Goal: Task Accomplishment & Management: Complete application form

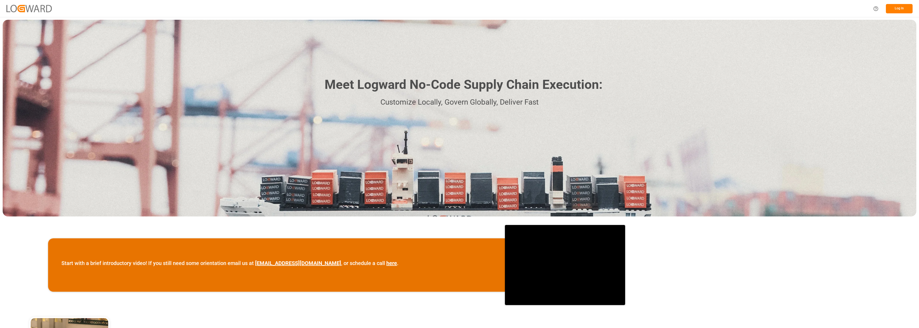
click at [896, 8] on button "Log In" at bounding box center [898, 8] width 27 height 9
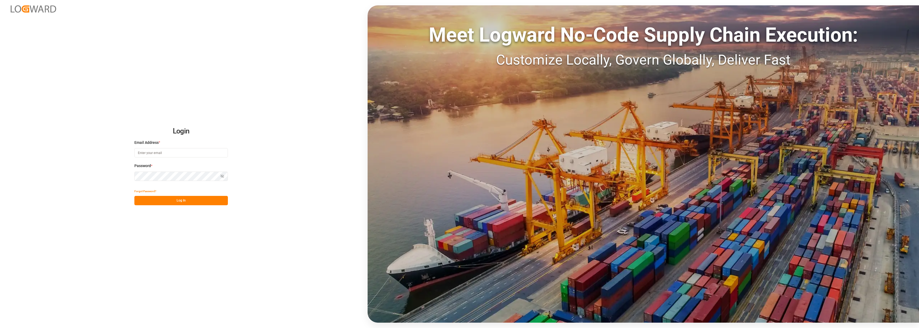
type input "[PERSON_NAME][EMAIL_ADDRESS][DOMAIN_NAME]"
drag, startPoint x: 184, startPoint y: 205, endPoint x: 181, endPoint y: 204, distance: 3.0
click at [181, 204] on button "Log In" at bounding box center [180, 200] width 93 height 9
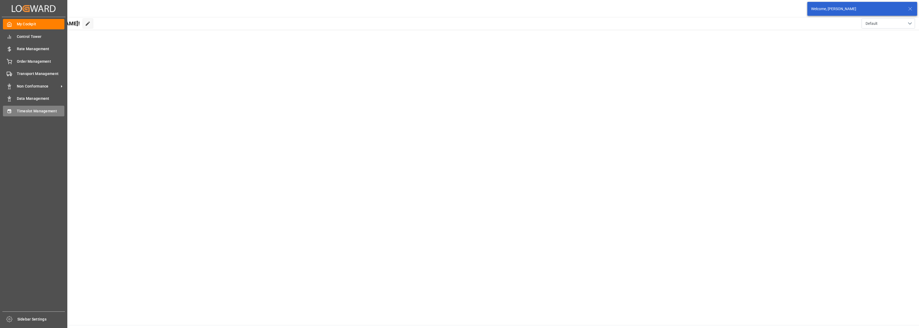
click at [10, 111] on icon at bounding box center [9, 111] width 5 height 5
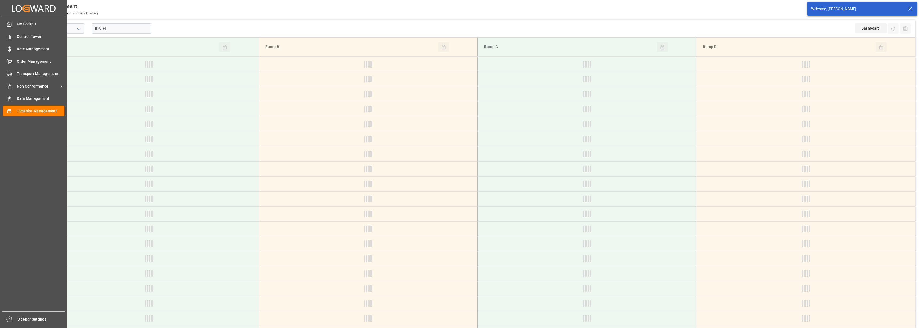
type input "Chezy Loading"
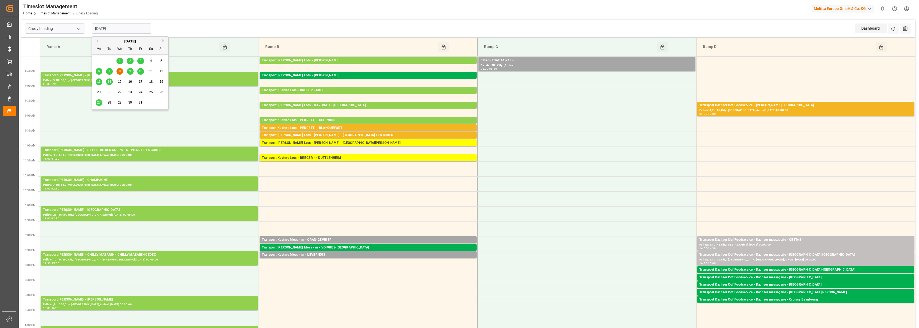
click at [110, 27] on input "[DATE]" at bounding box center [121, 28] width 59 height 10
click at [132, 72] on div "9" at bounding box center [130, 71] width 7 height 6
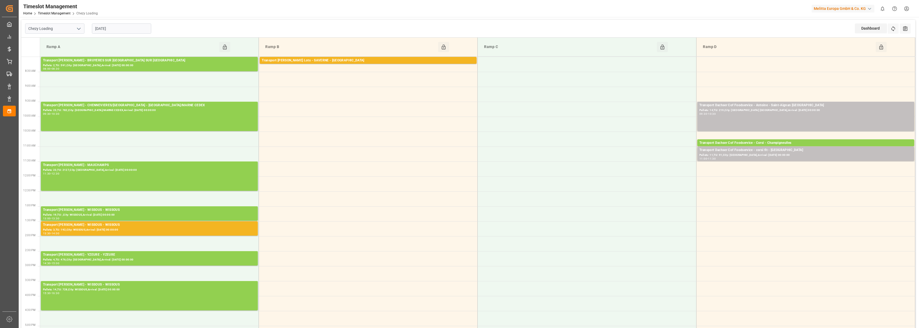
click at [121, 29] on input "[DATE]" at bounding box center [121, 28] width 59 height 10
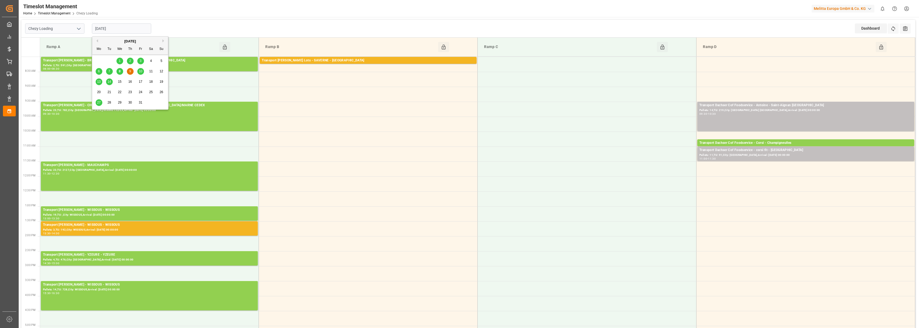
click at [142, 72] on div "10" at bounding box center [140, 71] width 7 height 6
type input "[DATE]"
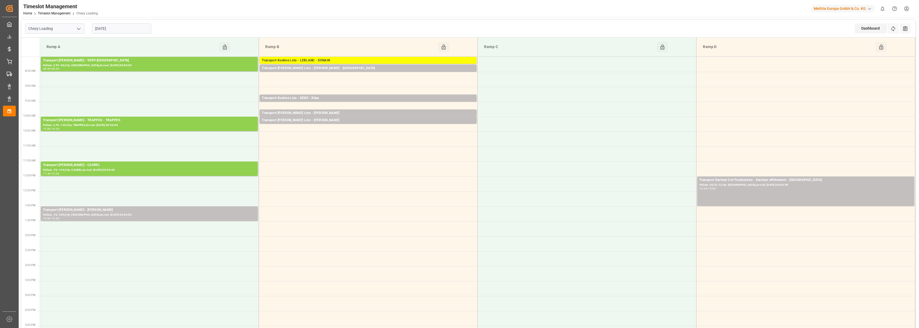
click at [77, 30] on icon "open menu" at bounding box center [79, 29] width 6 height 6
click at [61, 52] on div "Chezy Unloading" at bounding box center [54, 52] width 59 height 12
type input "Chezy Unloading"
